Goal: Information Seeking & Learning: Learn about a topic

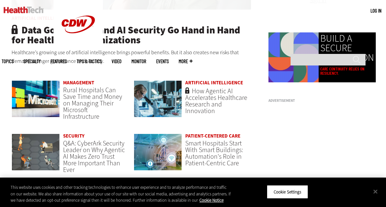
scroll to position [429, 0]
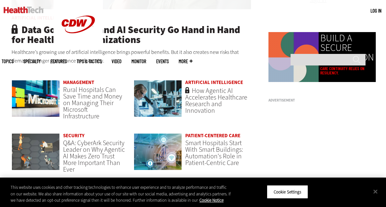
click at [232, 82] on link "Artificial Intelligence" at bounding box center [214, 82] width 58 height 7
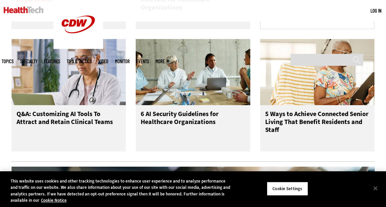
scroll to position [595, 0]
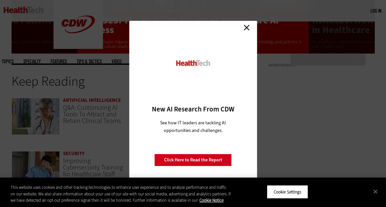
scroll to position [1321, 0]
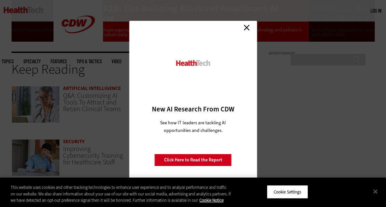
click at [245, 27] on link "Close" at bounding box center [247, 27] width 10 height 10
